Goal: Transaction & Acquisition: Obtain resource

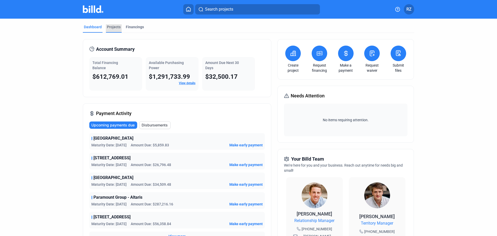
click at [114, 25] on div "Projects" at bounding box center [114, 26] width 14 height 5
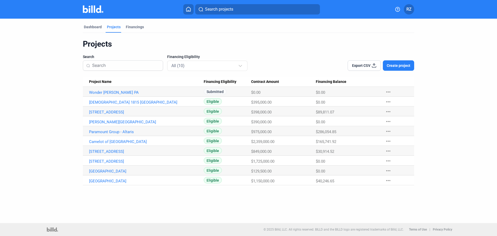
click at [94, 12] on img at bounding box center [93, 9] width 20 height 8
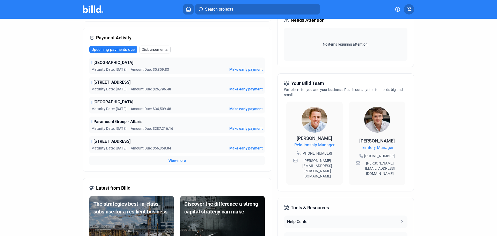
scroll to position [78, 0]
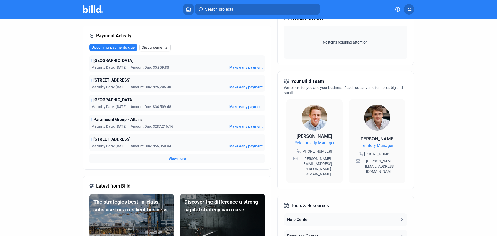
click at [179, 157] on span "View more" at bounding box center [177, 158] width 17 height 5
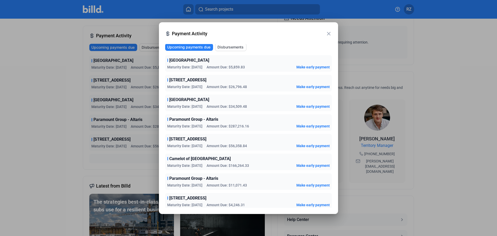
scroll to position [0, 0]
click at [330, 33] on mat-icon "close" at bounding box center [329, 34] width 6 height 6
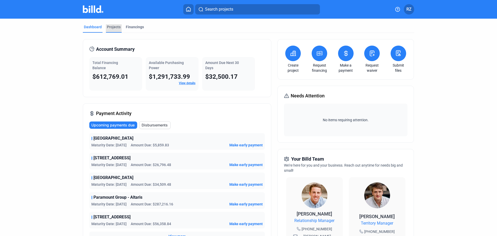
click at [117, 27] on div "Projects" at bounding box center [114, 26] width 14 height 5
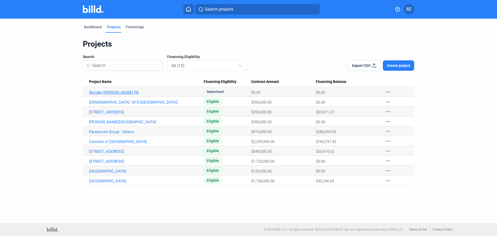
click at [99, 91] on link "Wonder [PERSON_NAME] PA" at bounding box center [146, 92] width 115 height 5
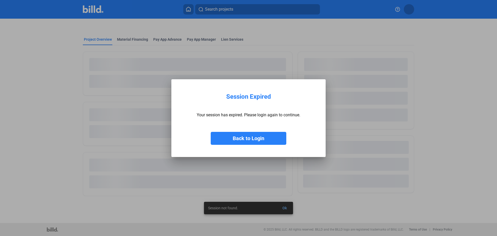
click at [239, 138] on button "Back to Login" at bounding box center [249, 138] width 76 height 13
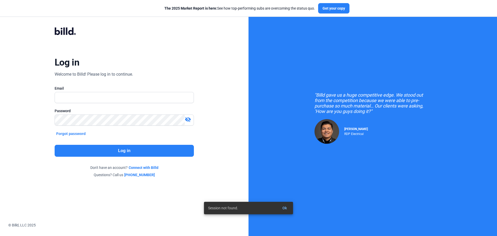
click at [93, 103] on div at bounding box center [124, 97] width 139 height 11
click at [96, 97] on input "text" at bounding box center [121, 97] width 133 height 11
drag, startPoint x: 96, startPoint y: 97, endPoint x: 97, endPoint y: 100, distance: 3.7
click at [96, 97] on input "text" at bounding box center [124, 97] width 139 height 11
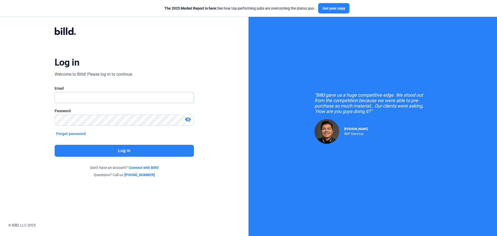
type input "[EMAIL_ADDRESS][DOMAIN_NAME]"
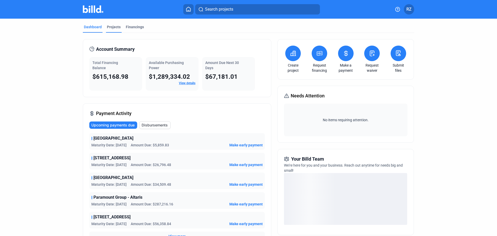
click at [111, 30] on div "Projects" at bounding box center [114, 28] width 16 height 8
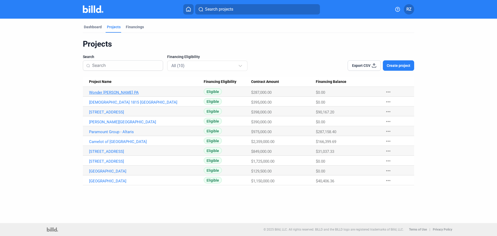
click at [93, 92] on link "Wonder [PERSON_NAME] PA" at bounding box center [146, 92] width 115 height 5
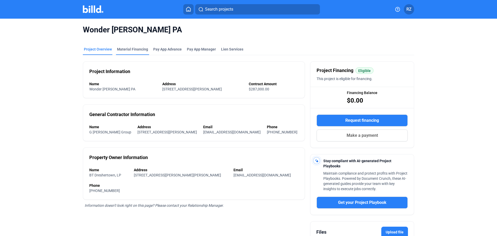
click at [121, 49] on div "Material Financing" at bounding box center [132, 49] width 31 height 5
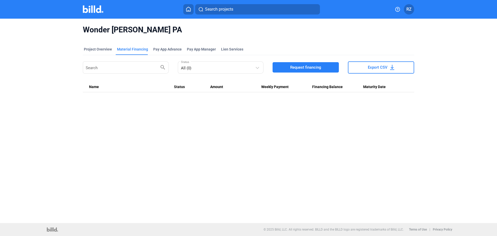
click at [306, 69] on span "Request financing" at bounding box center [305, 67] width 31 height 5
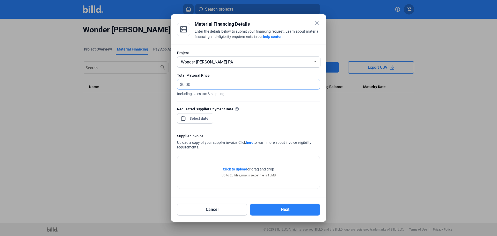
click at [205, 86] on input "text" at bounding box center [250, 84] width 137 height 10
paste input "kcooney@adehva"
type input "kcooney@adehva"
drag, startPoint x: 223, startPoint y: 82, endPoint x: 138, endPoint y: 84, distance: 85.5
click at [138, 84] on div "close Material Financing Details Enter the details below to submit your financi…" at bounding box center [248, 118] width 497 height 236
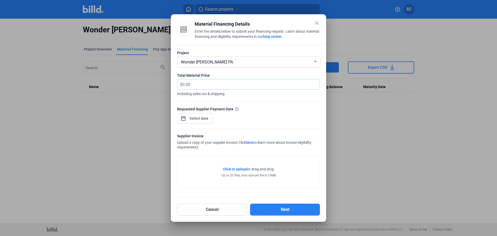
paste input "75,123.75"
type input "75,123.75"
click at [223, 93] on span "Including sales tax & shipping." at bounding box center [248, 93] width 143 height 7
click at [195, 118] on div "close Material Financing Details Enter the details below to submit your financi…" at bounding box center [248, 118] width 497 height 236
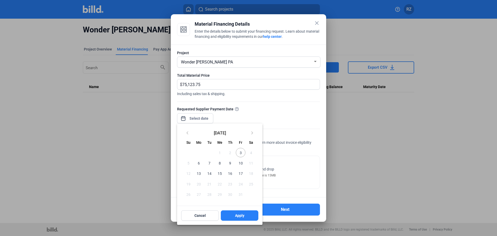
click at [198, 164] on span "6" at bounding box center [198, 162] width 9 height 9
click at [236, 216] on span "Apply" at bounding box center [239, 215] width 9 height 5
type input "[DATE]"
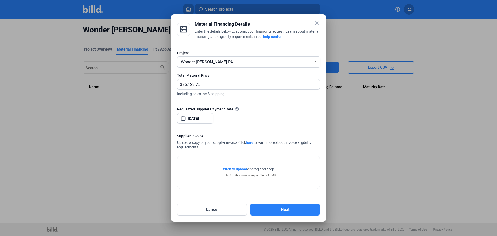
click at [190, 135] on div "Supplier Invoice" at bounding box center [248, 136] width 143 height 6
click at [233, 168] on span "Click to upload" at bounding box center [235, 169] width 24 height 4
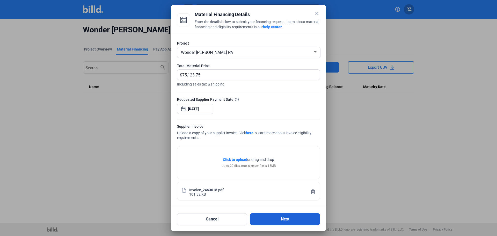
click at [283, 220] on button "Next" at bounding box center [285, 219] width 70 height 12
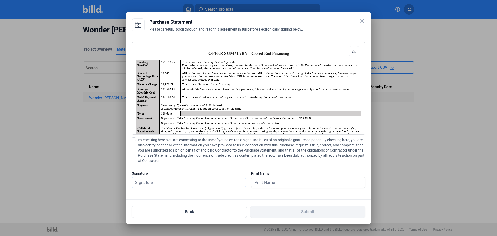
click at [143, 182] on input "text" at bounding box center [186, 182] width 108 height 11
type input "[PERSON_NAME]"
click at [264, 183] on input "text" at bounding box center [308, 182] width 114 height 11
type input "[PERSON_NAME]"
click at [133, 140] on span at bounding box center [134, 139] width 4 height 4
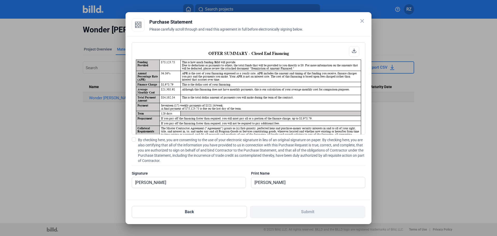
click at [0, 0] on input "By checking here, you are consenting to the use of your electronic signature in…" at bounding box center [0, 0] width 0 height 0
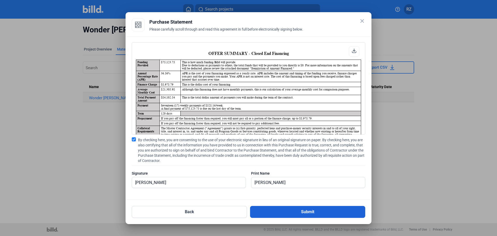
click at [300, 209] on button "Submit" at bounding box center [307, 212] width 115 height 12
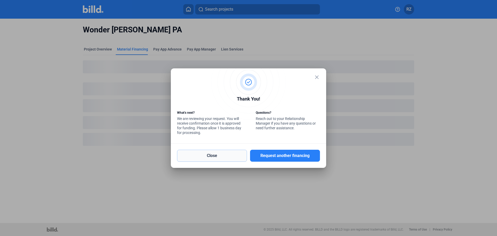
click at [218, 155] on button "Close" at bounding box center [212, 156] width 70 height 12
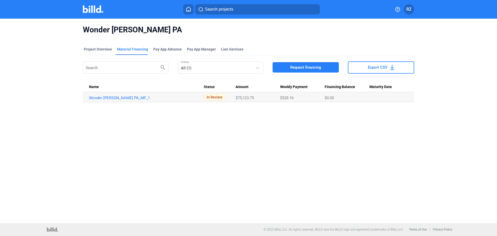
click at [93, 11] on img at bounding box center [93, 9] width 20 height 8
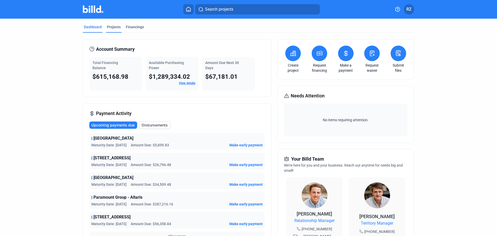
click at [110, 25] on div "Projects" at bounding box center [114, 26] width 14 height 5
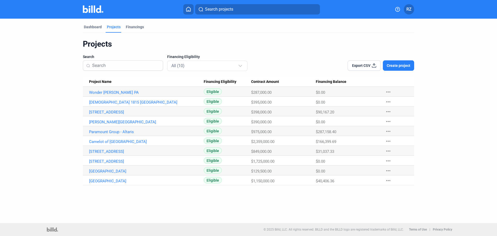
click at [98, 23] on mat-tab-group "Dashboard Projects Financings Projects Search Financing Eligibility All (10) Ex…" at bounding box center [248, 102] width 331 height 166
click at [94, 26] on div "Dashboard" at bounding box center [93, 26] width 18 height 5
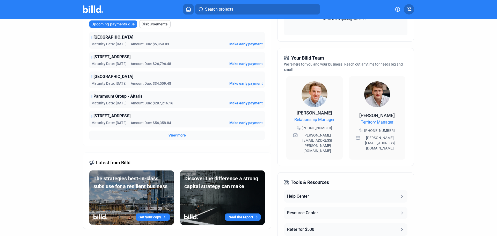
scroll to position [129, 0]
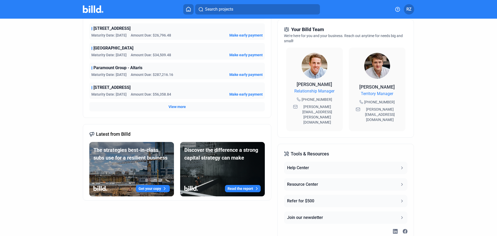
click at [171, 107] on span "View more" at bounding box center [177, 106] width 17 height 5
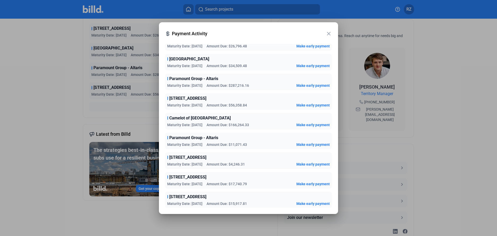
scroll to position [42, 0]
drag, startPoint x: 252, startPoint y: 83, endPoint x: 207, endPoint y: 84, distance: 45.3
click at [207, 84] on div "Maturity Date: [DATE] Amount Due: $287,216.16" at bounding box center [208, 84] width 82 height 5
drag, startPoint x: 200, startPoint y: 143, endPoint x: 274, endPoint y: 146, distance: 73.3
click at [274, 146] on div "Maturity Date: [DATE] Amount Due: $11,071.43 Make early payment" at bounding box center [248, 143] width 163 height 5
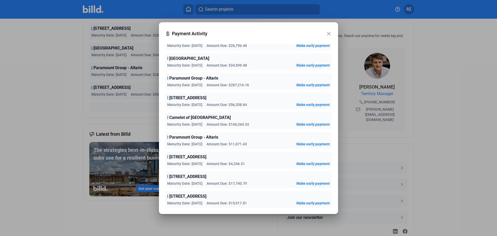
drag, startPoint x: 206, startPoint y: 80, endPoint x: 266, endPoint y: 81, distance: 60.1
click at [266, 81] on div "Paramount Group - Altaris" at bounding box center [248, 78] width 163 height 6
click at [244, 83] on span "Amount Due: $287,216.16" at bounding box center [228, 84] width 42 height 5
drag, startPoint x: 246, startPoint y: 84, endPoint x: 201, endPoint y: 85, distance: 45.3
click at [201, 85] on div "Maturity Date: [DATE] Amount Due: $287,216.16 Make early payment" at bounding box center [248, 84] width 163 height 5
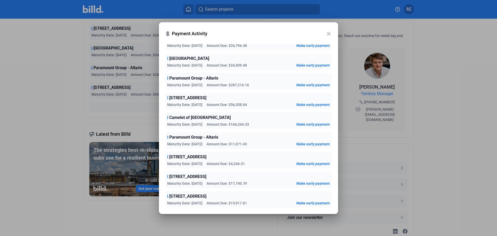
click at [198, 85] on span "Maturity Date: [DATE]" at bounding box center [184, 84] width 35 height 5
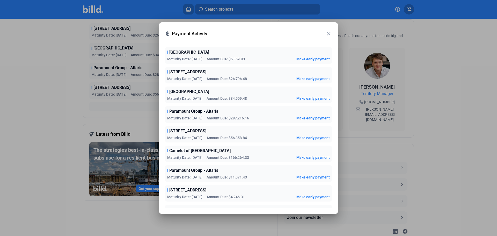
scroll to position [0, 0]
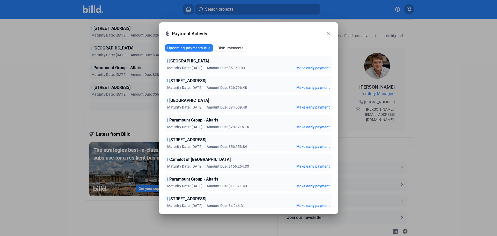
drag, startPoint x: 217, startPoint y: 83, endPoint x: 257, endPoint y: 87, distance: 40.0
click at [257, 87] on div "Maturity Date: [DATE] Amount Due: $26,796.48 Make early payment" at bounding box center [248, 87] width 163 height 5
click at [228, 85] on span "Amount Due: $26,796.48" at bounding box center [227, 87] width 40 height 5
click at [331, 31] on mat-icon "close" at bounding box center [329, 34] width 6 height 6
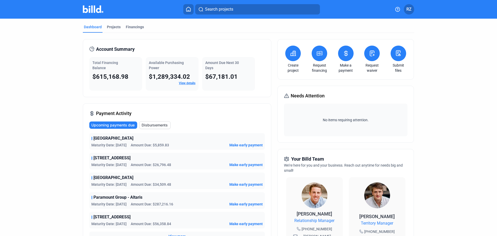
click at [95, 10] on img at bounding box center [93, 9] width 20 height 8
